Goal: Navigation & Orientation: Find specific page/section

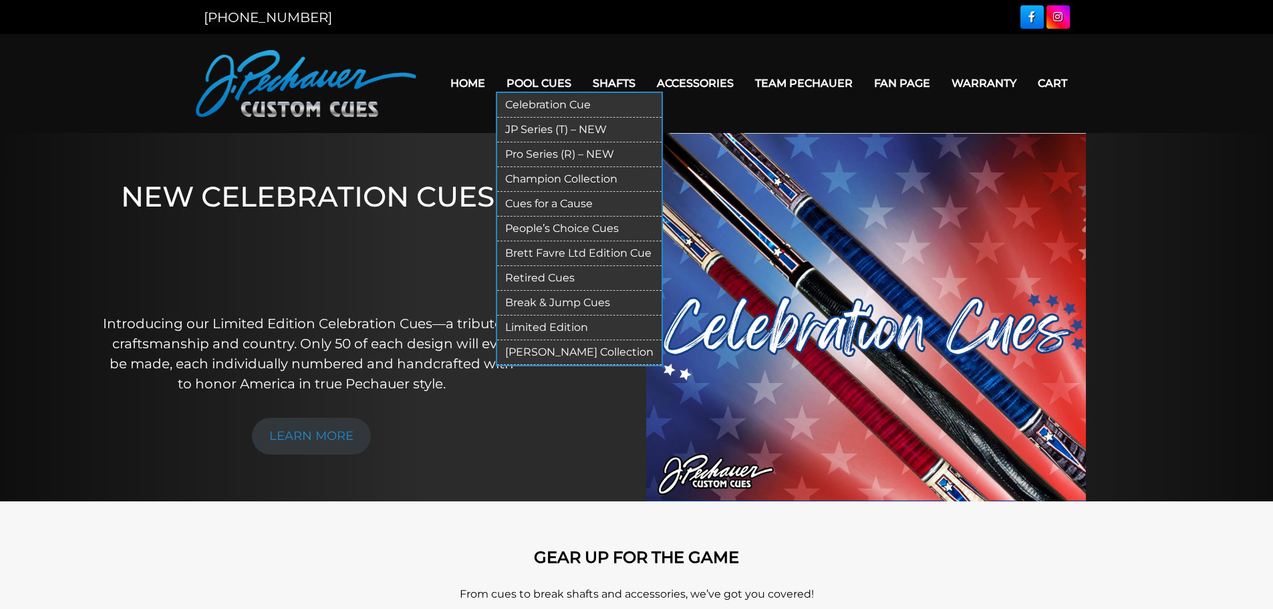
click at [553, 152] on link "Pro Series (R) – NEW" at bounding box center [579, 154] width 164 height 25
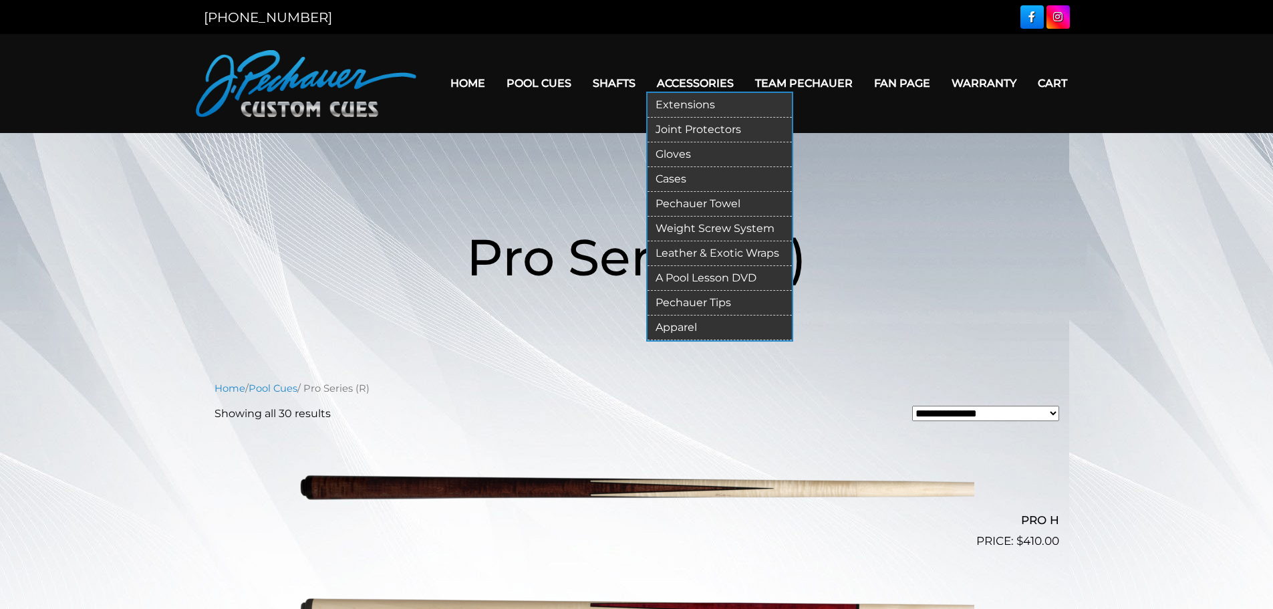
click at [670, 305] on link "Pechauer Tips" at bounding box center [719, 303] width 144 height 25
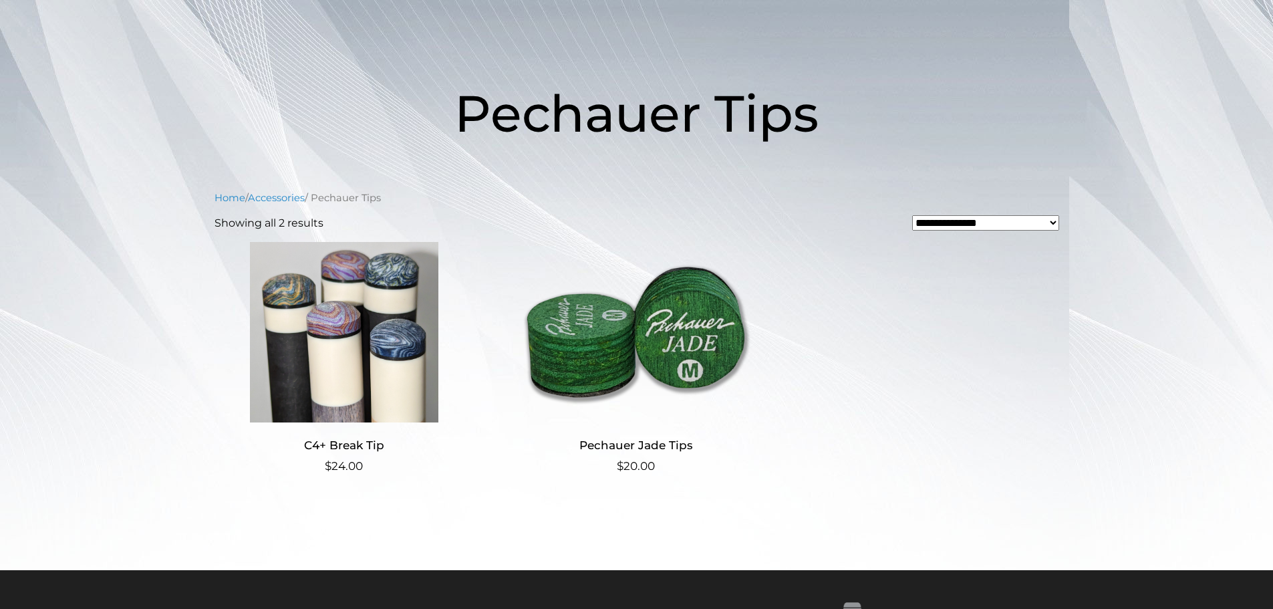
scroll to position [150, 0]
